Goal: Task Accomplishment & Management: Complete application form

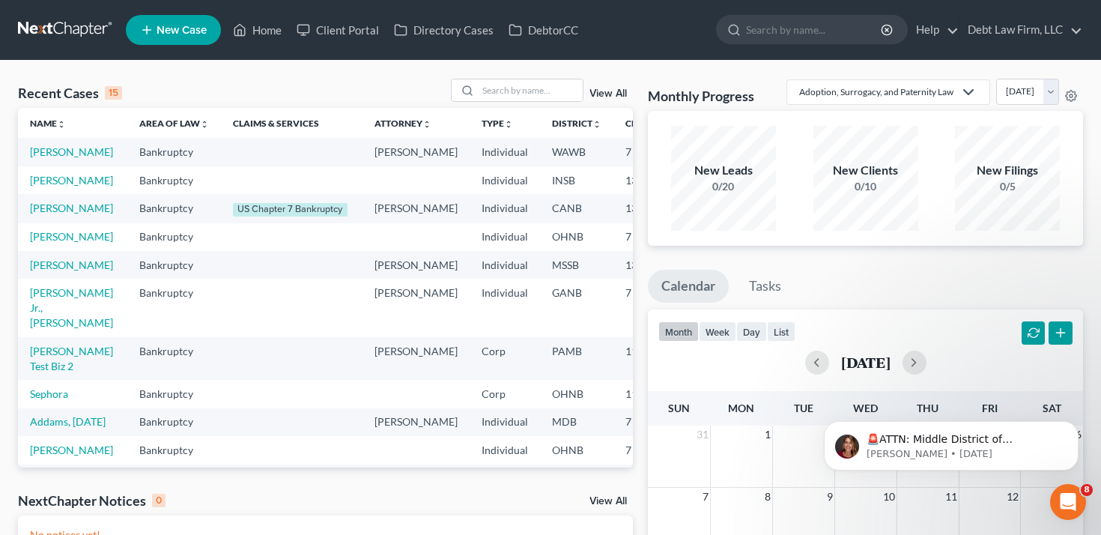
click at [172, 29] on span "New Case" at bounding box center [182, 30] width 50 height 11
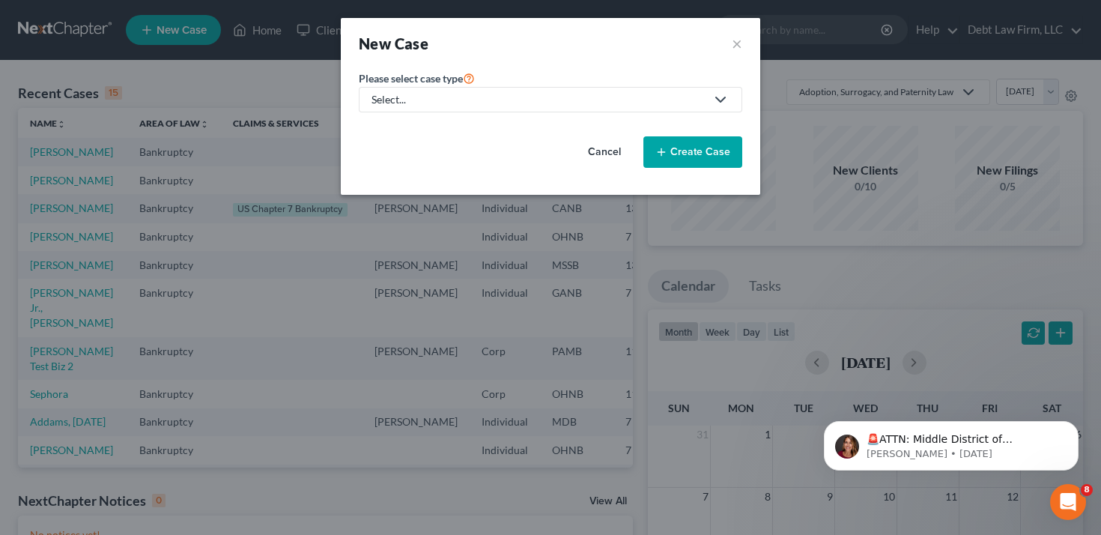
click at [436, 92] on div "Select..." at bounding box center [539, 99] width 334 height 15
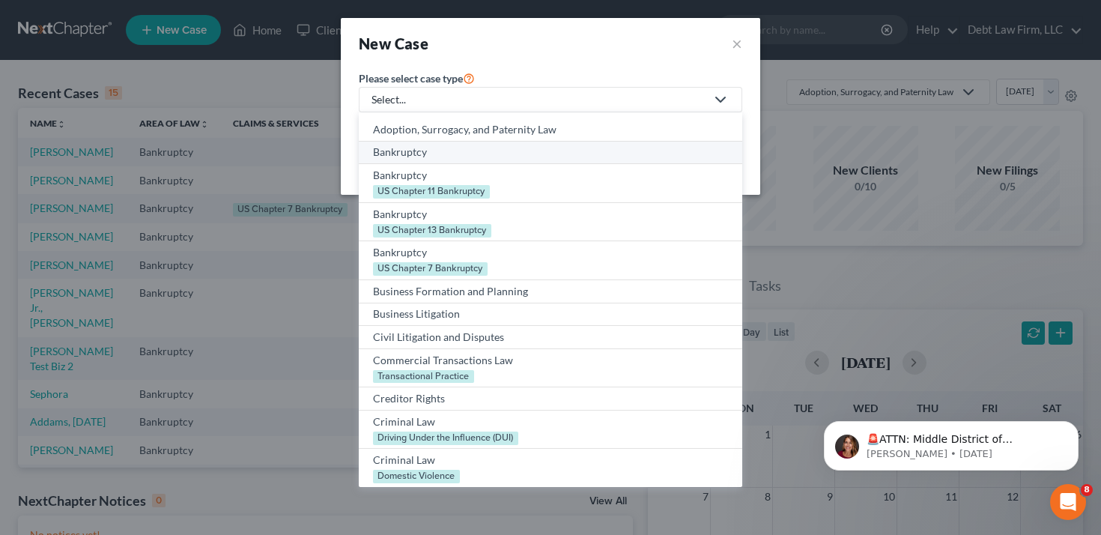
click at [424, 156] on div "Bankruptcy" at bounding box center [550, 152] width 355 height 15
select select "61"
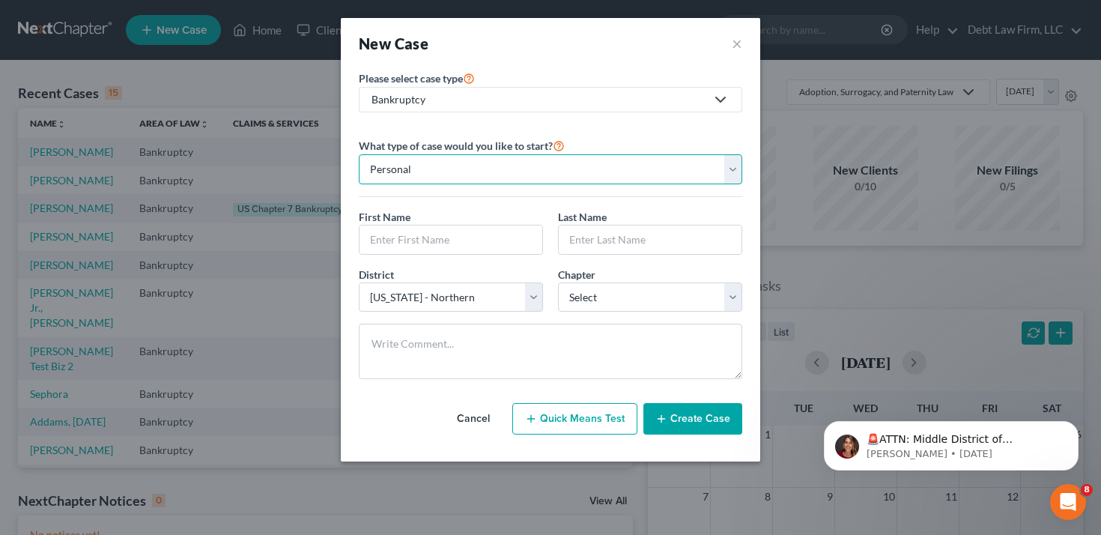
click at [594, 178] on select "Personal Business" at bounding box center [551, 169] width 384 height 30
click at [359, 154] on select "Personal Business" at bounding box center [551, 169] width 384 height 30
click at [592, 174] on select "Personal Business" at bounding box center [551, 169] width 384 height 30
select select "0"
click at [359, 154] on select "Personal Business" at bounding box center [551, 169] width 384 height 30
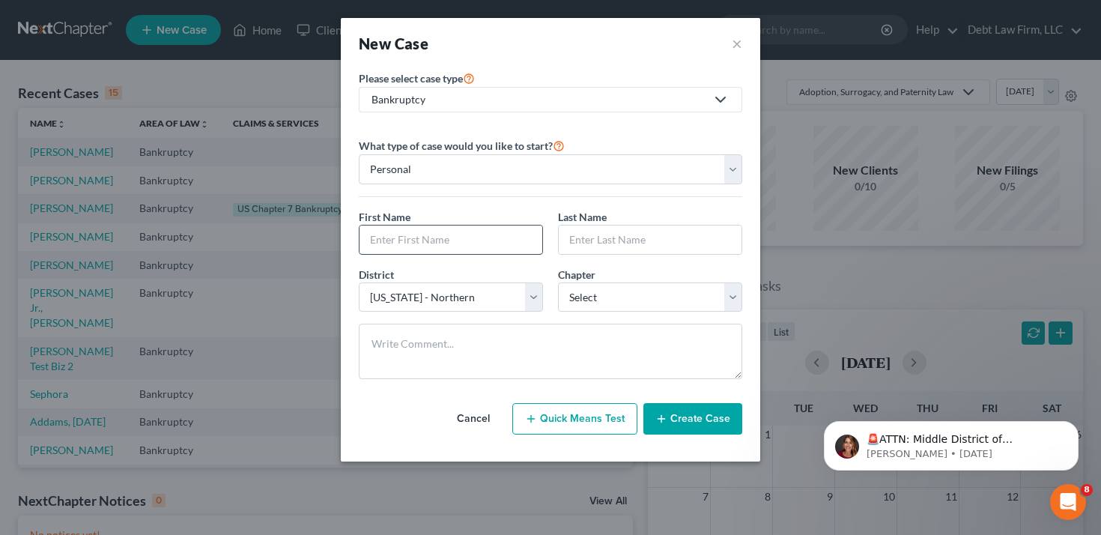
click at [503, 242] on input "text" at bounding box center [451, 240] width 183 height 28
type input "[PERSON_NAME]"
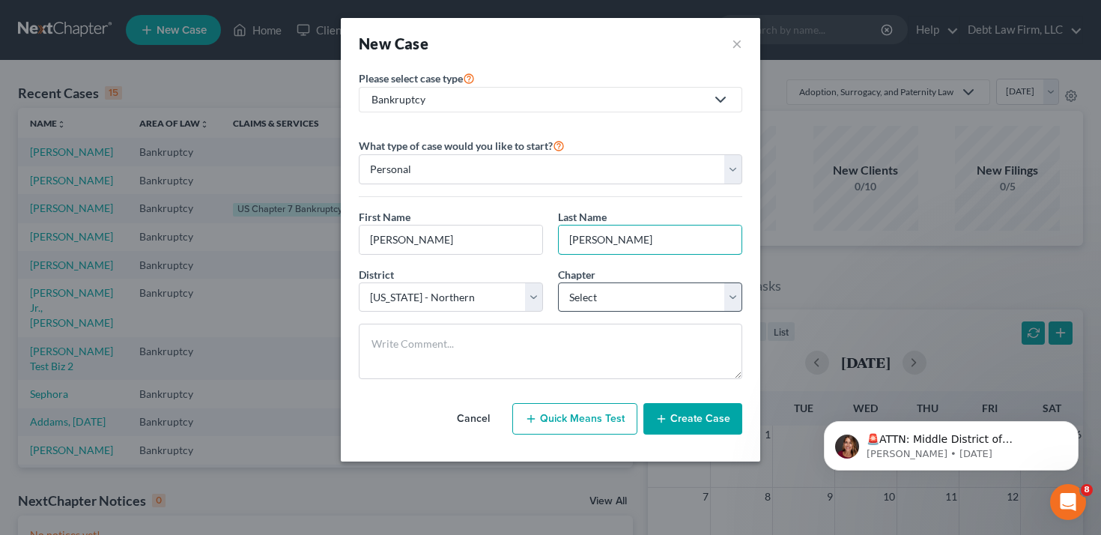
type input "[PERSON_NAME]"
click at [566, 303] on select "Select 7 11 12 13" at bounding box center [650, 297] width 184 height 30
select select "0"
click at [558, 282] on select "Select 7 11 12 13" at bounding box center [650, 297] width 184 height 30
click at [684, 417] on button "Create Case" at bounding box center [693, 418] width 99 height 31
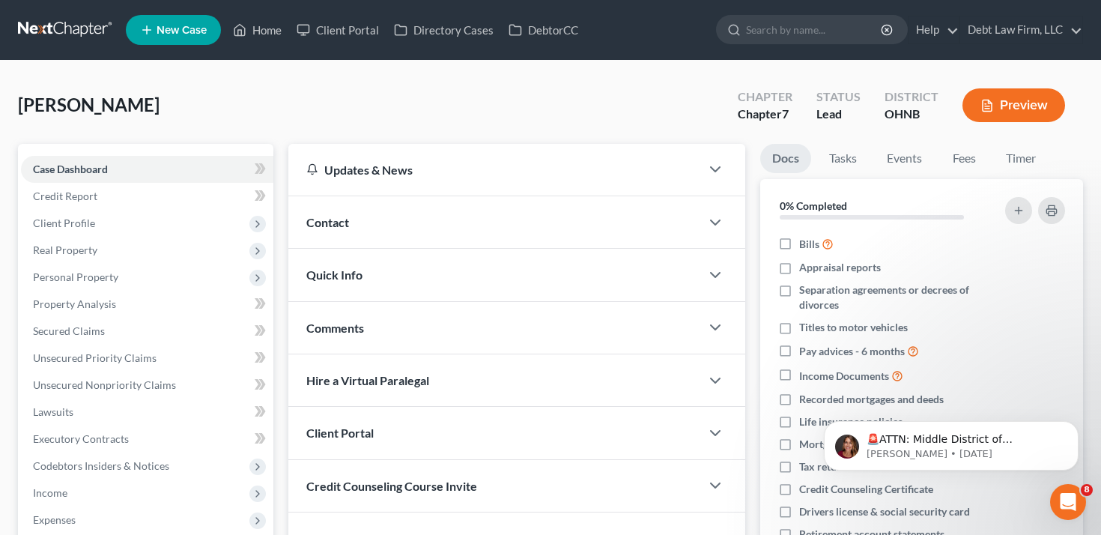
click at [360, 224] on div "Contact" at bounding box center [494, 222] width 413 height 52
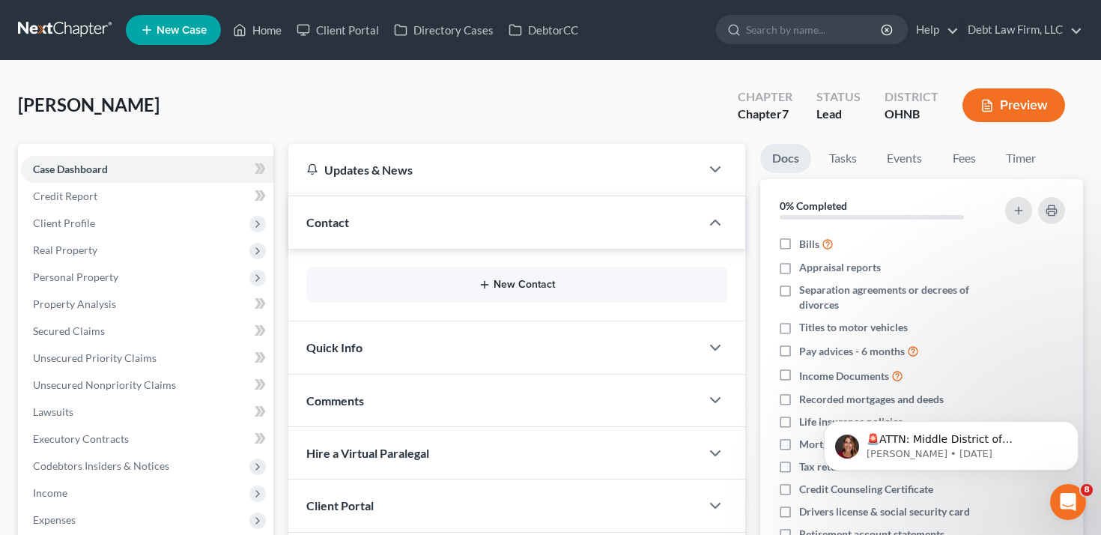
click at [449, 288] on button "New Contact" at bounding box center [517, 285] width 398 height 12
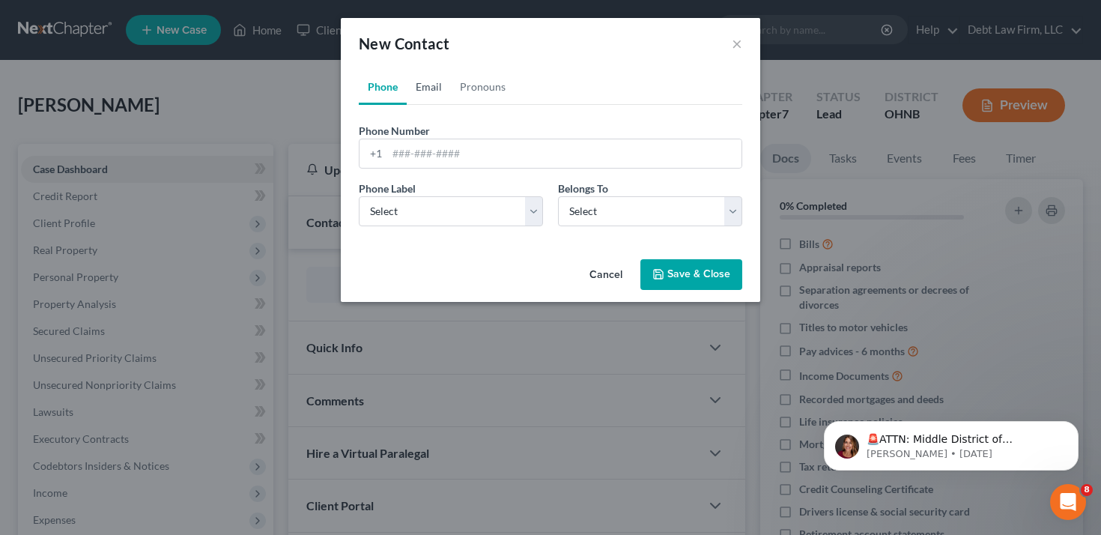
click at [434, 88] on link "Email" at bounding box center [429, 87] width 44 height 36
click at [438, 160] on input "email" at bounding box center [564, 153] width 354 height 28
type input "[PERSON_NAME][EMAIL_ADDRESS][DOMAIN_NAME]"
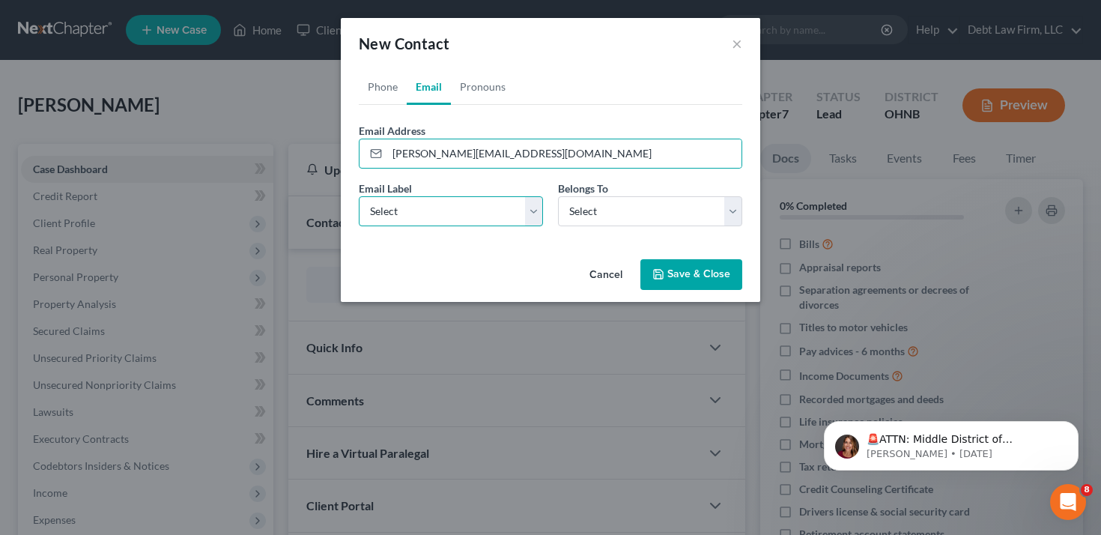
click at [476, 214] on select "Select Home Work Other" at bounding box center [451, 211] width 184 height 30
select select "1"
click at [359, 196] on select "Select Home Work Other" at bounding box center [451, 211] width 184 height 30
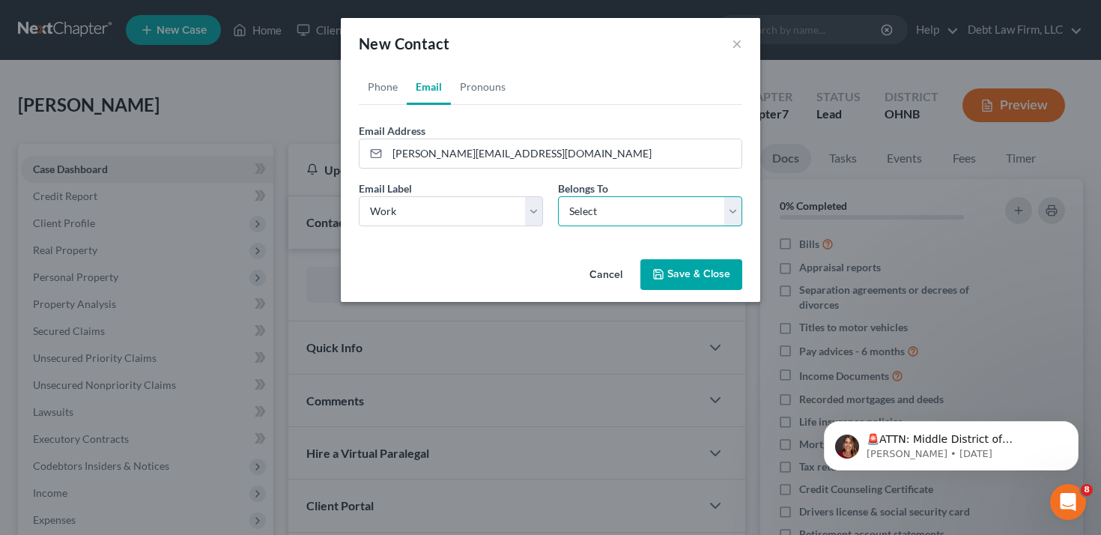
click at [599, 217] on select "Select Client Other" at bounding box center [650, 211] width 184 height 30
select select "0"
click at [558, 196] on select "Select Client Other" at bounding box center [650, 211] width 184 height 30
click at [676, 276] on button "Save & Close" at bounding box center [692, 274] width 102 height 31
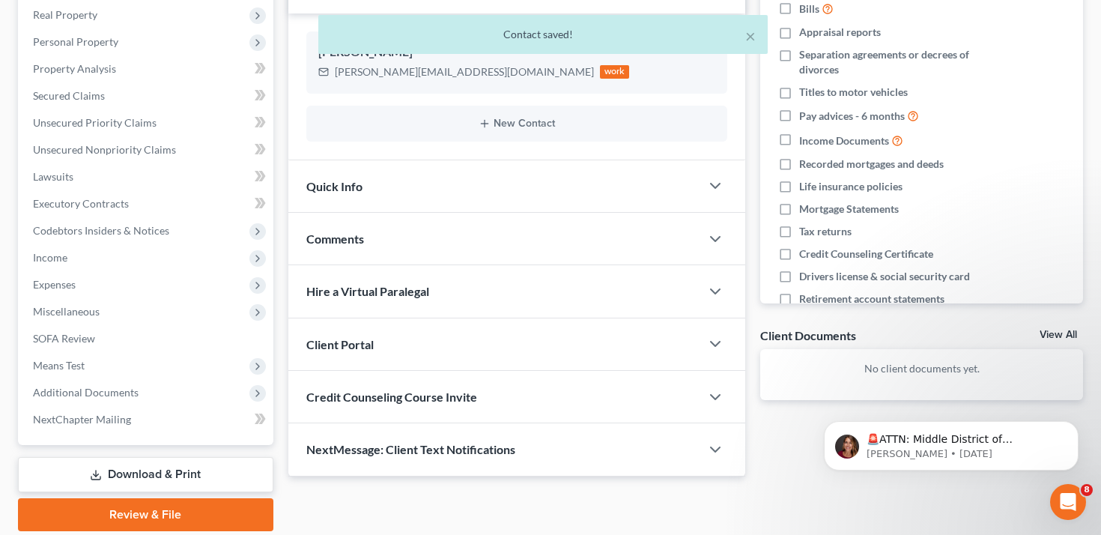
scroll to position [287, 0]
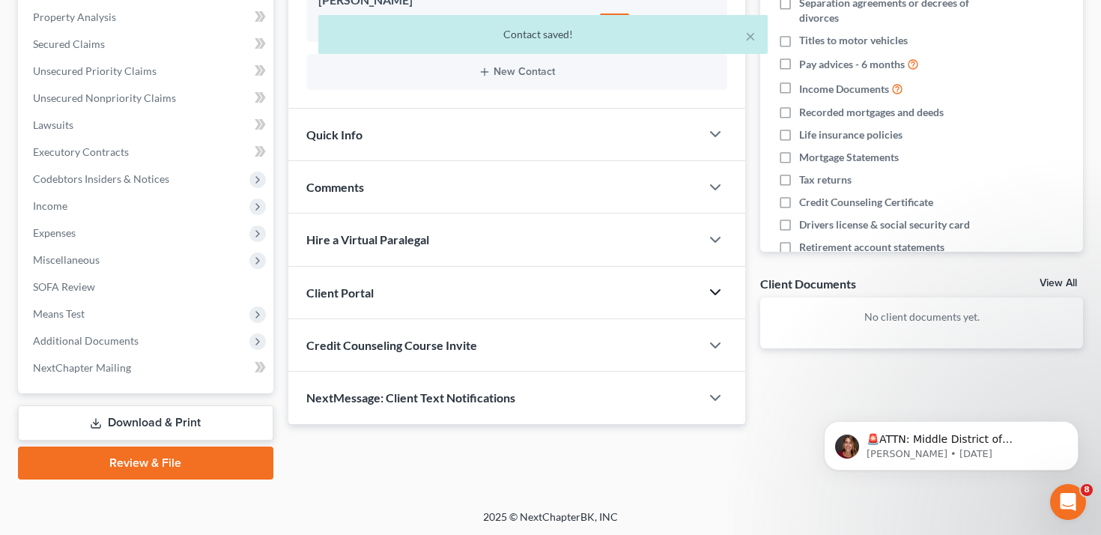
click at [707, 296] on icon "button" at bounding box center [716, 292] width 18 height 18
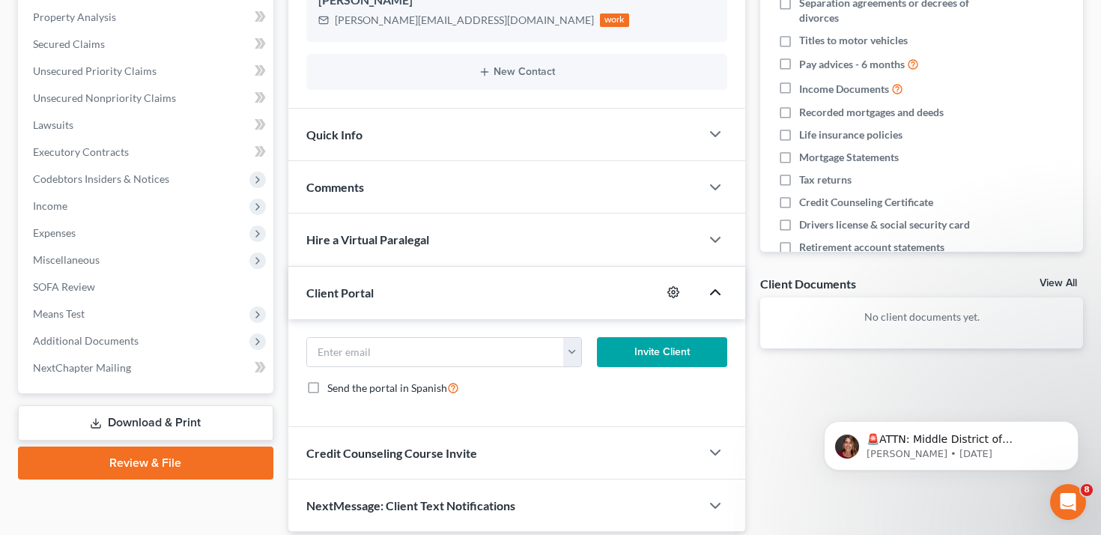
click at [678, 289] on icon "button" at bounding box center [674, 292] width 12 height 12
select select "0"
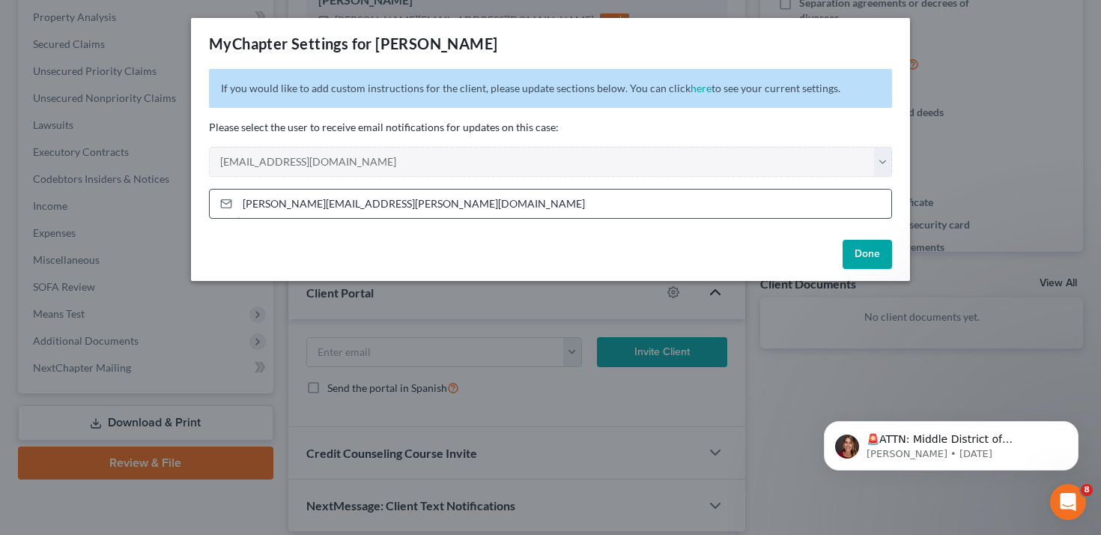
click at [805, 193] on input "[PERSON_NAME][EMAIL_ADDRESS][PERSON_NAME][DOMAIN_NAME]" at bounding box center [565, 204] width 654 height 28
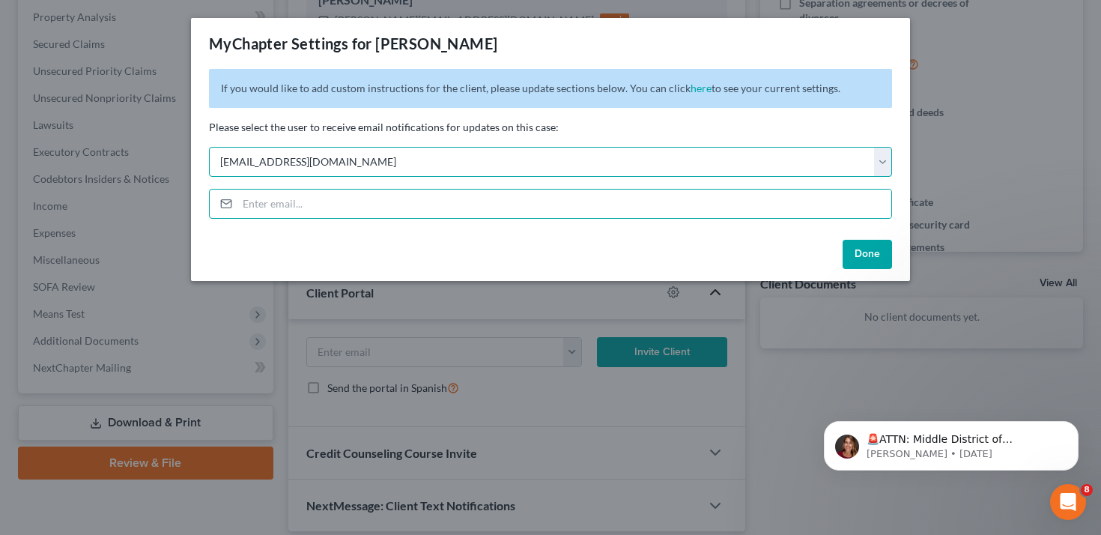
click at [750, 168] on select "Select [EMAIL_ADDRESS][DOMAIN_NAME] [EMAIL_ADDRESS][DOMAIN_NAME] [EMAIL_ADDRESS…" at bounding box center [550, 162] width 683 height 30
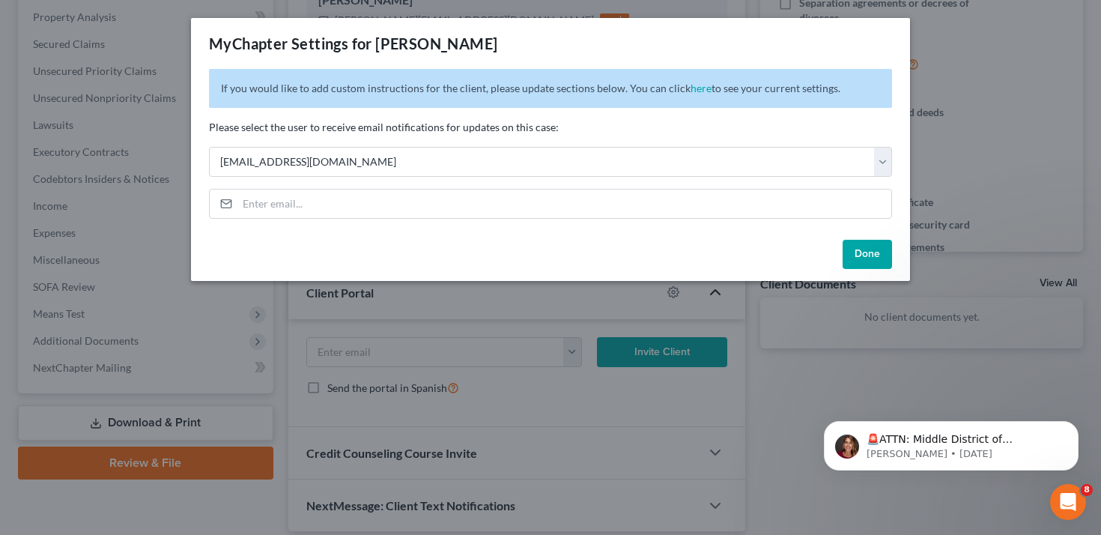
click at [707, 219] on div "If you would like to add custom instructions for the client, please update sect…" at bounding box center [550, 151] width 719 height 165
click at [710, 208] on input "email" at bounding box center [565, 204] width 654 height 28
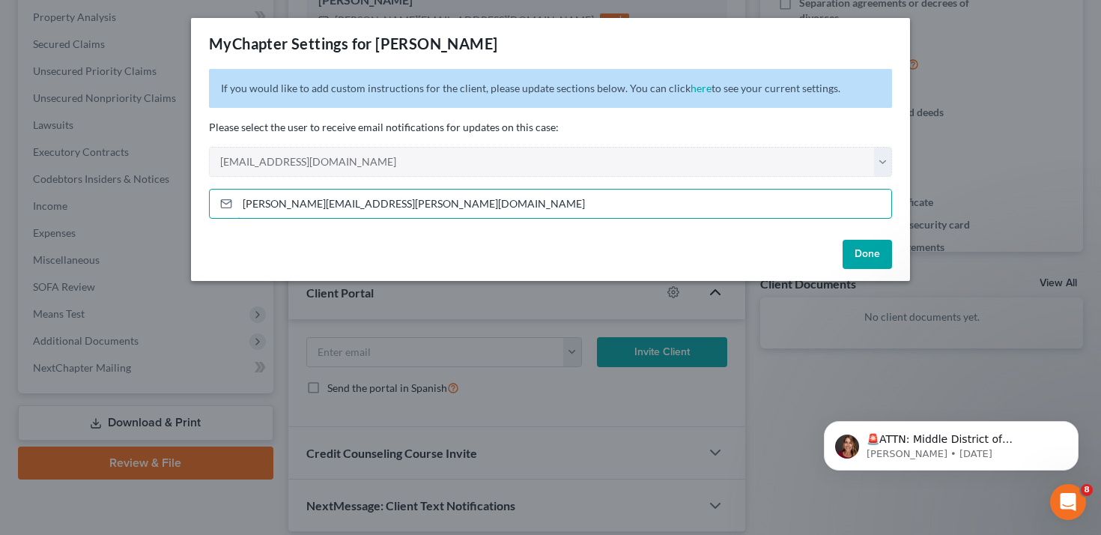
type input "[PERSON_NAME][EMAIL_ADDRESS][PERSON_NAME][DOMAIN_NAME]"
click at [848, 240] on button "Done" at bounding box center [867, 255] width 49 height 30
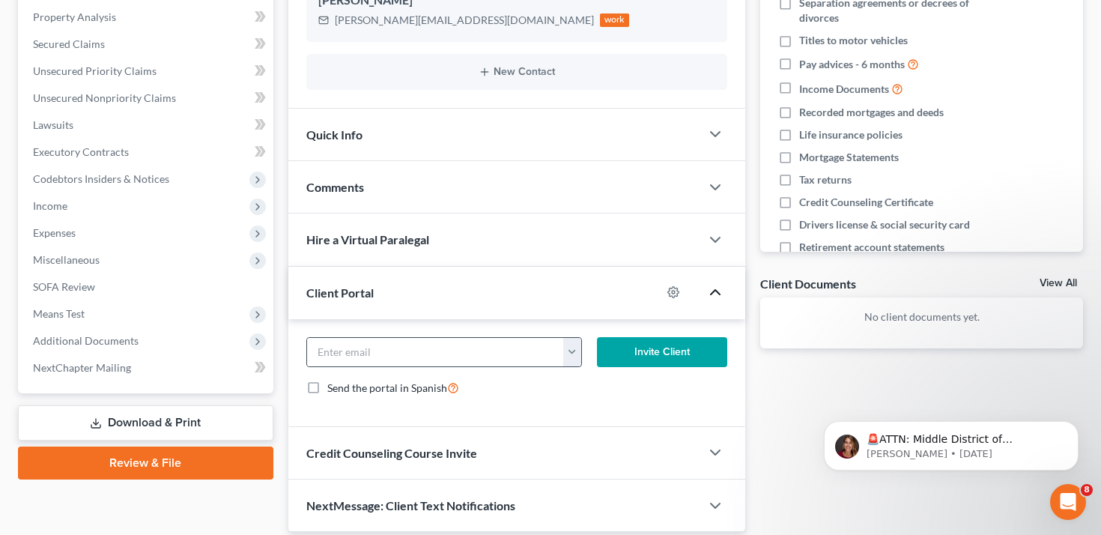
click at [576, 348] on button "button" at bounding box center [572, 352] width 18 height 28
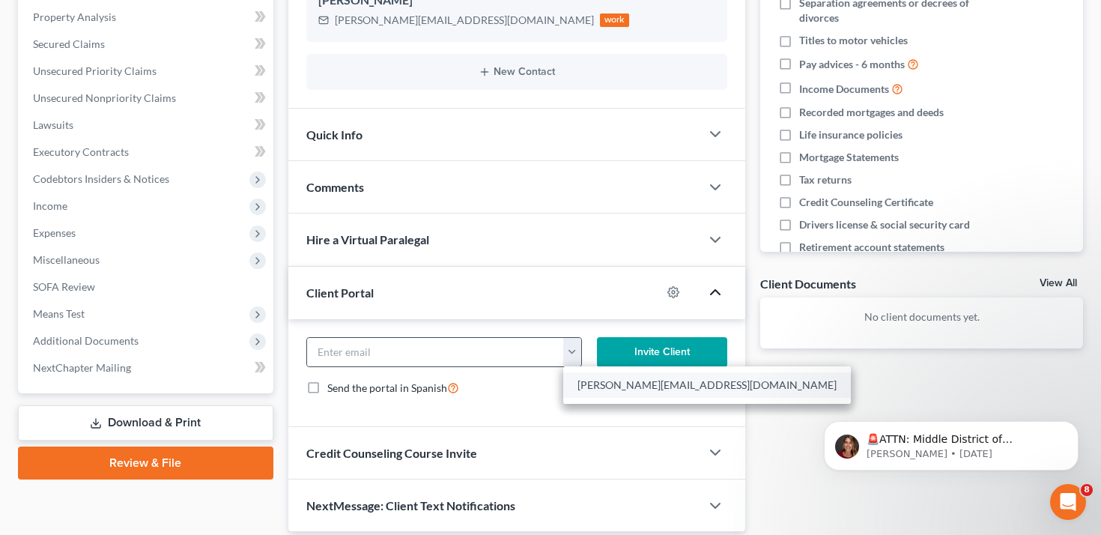
click at [589, 382] on link "[PERSON_NAME][EMAIL_ADDRESS][DOMAIN_NAME]" at bounding box center [707, 384] width 288 height 25
type input "[PERSON_NAME][EMAIL_ADDRESS][DOMAIN_NAME]"
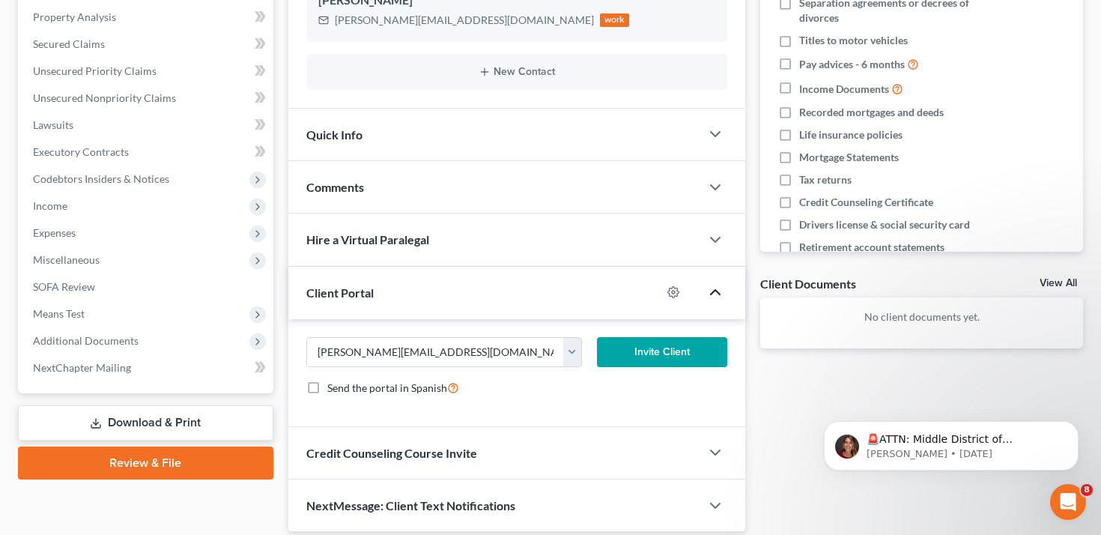
click at [632, 361] on button "Invite Client" at bounding box center [662, 352] width 130 height 30
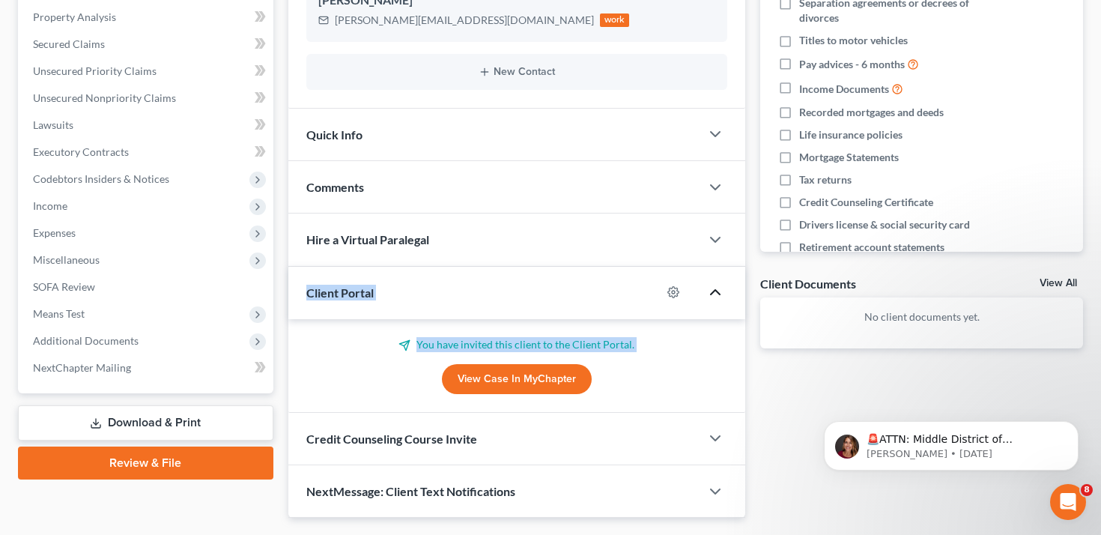
drag, startPoint x: 632, startPoint y: 361, endPoint x: 446, endPoint y: 264, distance: 210.1
click at [448, 268] on div "Client Portal You have invited this client to the Client Portal. View Case in […" at bounding box center [517, 340] width 458 height 146
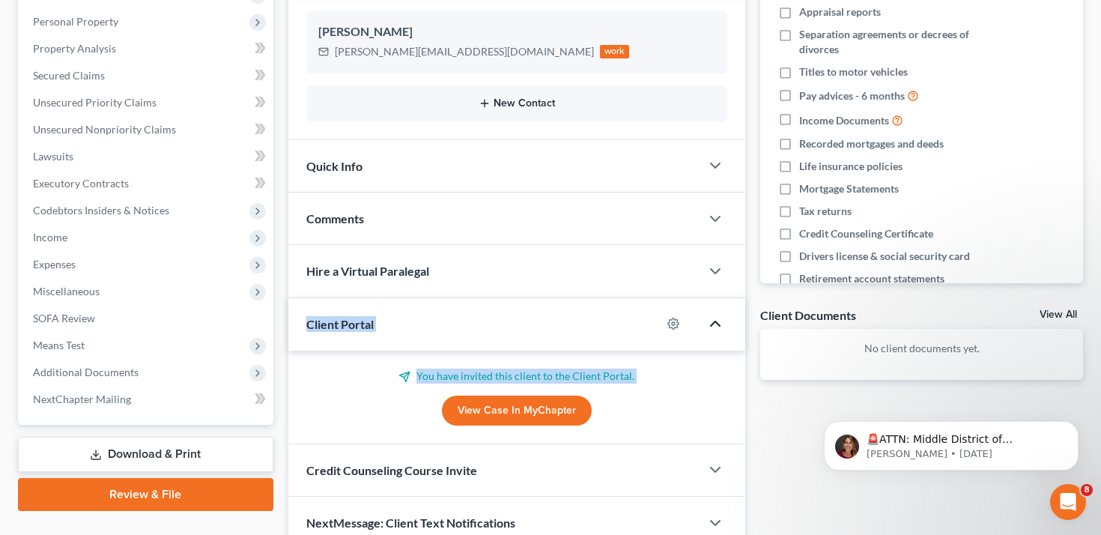
scroll to position [0, 0]
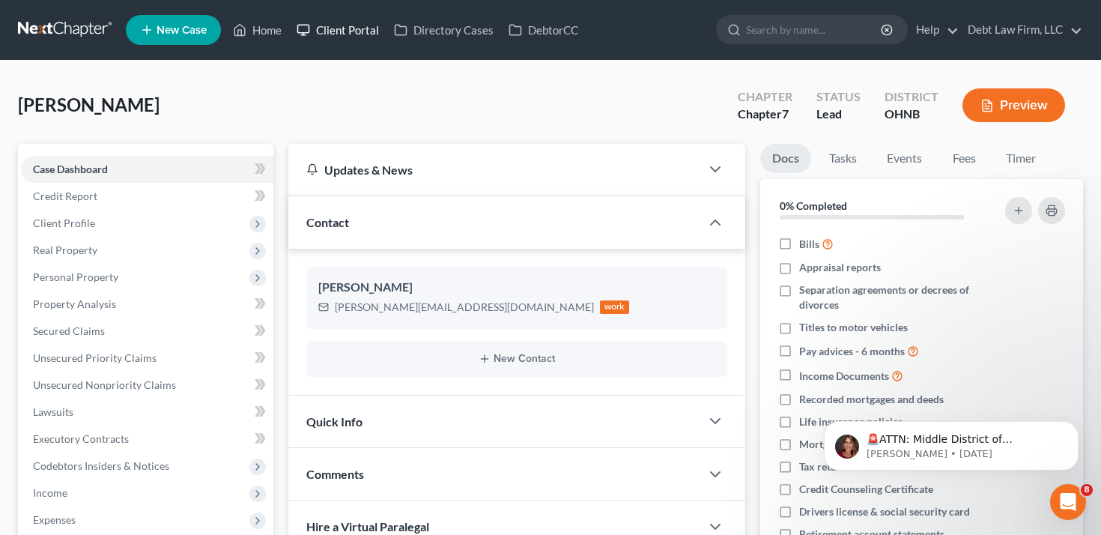
click at [348, 27] on link "Client Portal" at bounding box center [337, 29] width 97 height 27
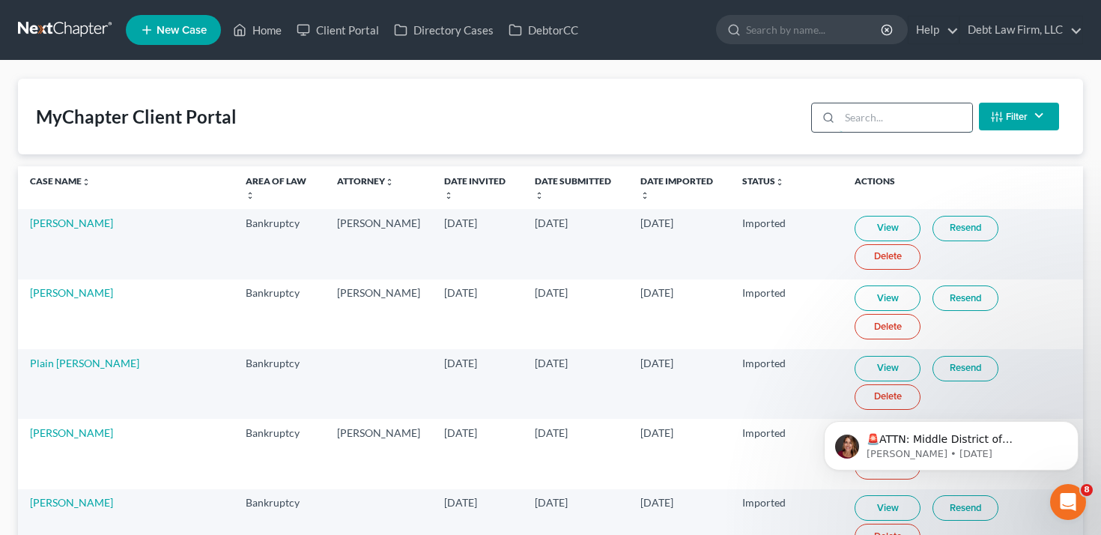
click at [898, 119] on input "search" at bounding box center [906, 117] width 133 height 28
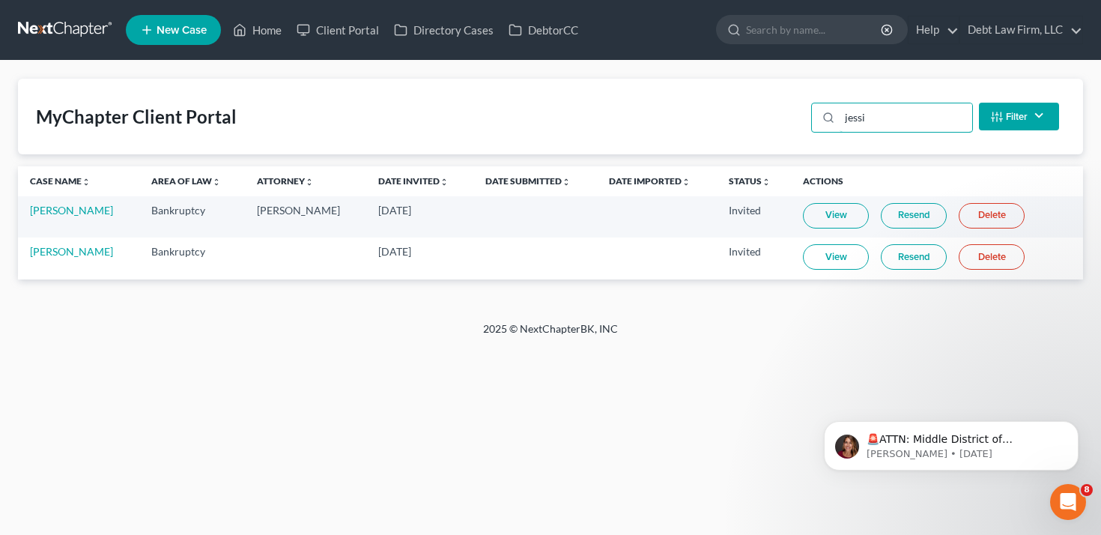
type input "jessi"
click at [913, 255] on link "Resend" at bounding box center [914, 256] width 66 height 25
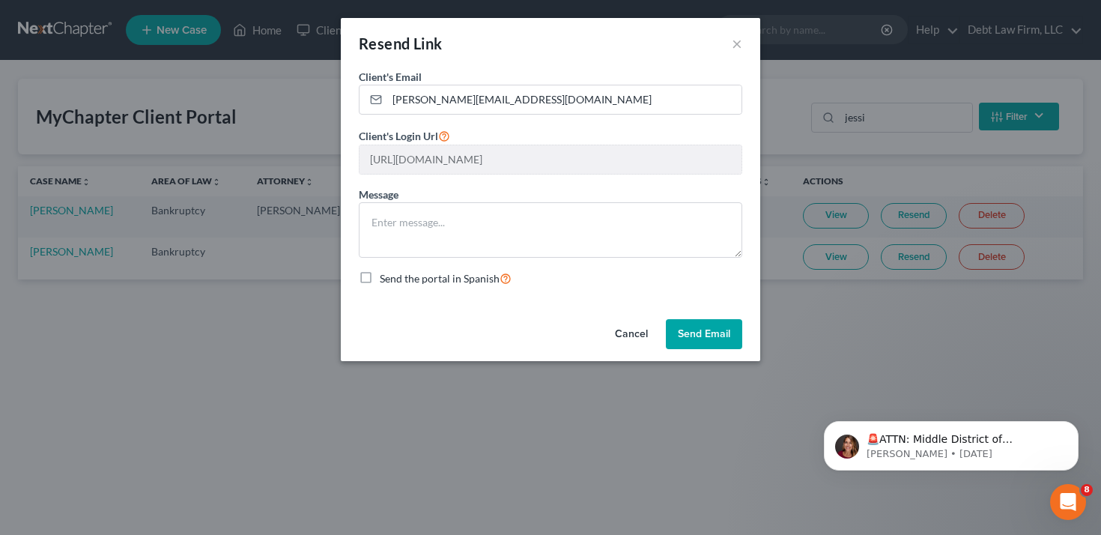
click at [706, 333] on button "Send Email" at bounding box center [704, 334] width 76 height 30
